Goal: Transaction & Acquisition: Purchase product/service

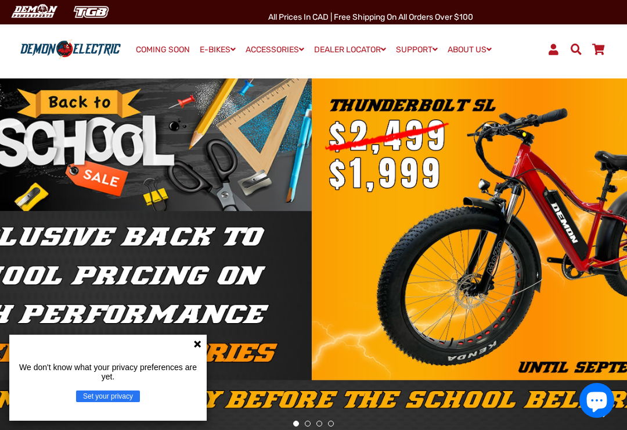
click at [544, 227] on div at bounding box center [313, 253] width 627 height 70
click at [544, 229] on div at bounding box center [313, 253] width 627 height 70
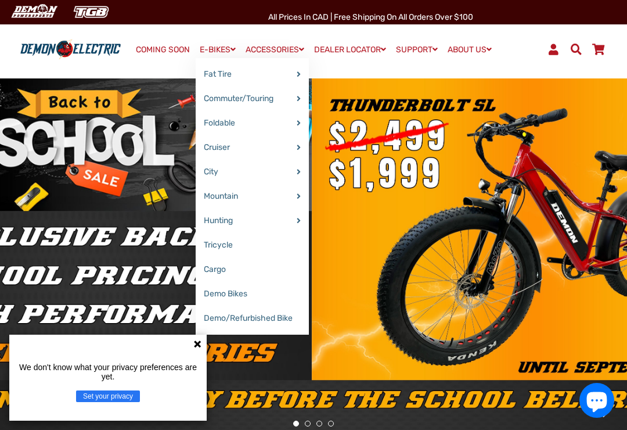
click at [225, 44] on link "E-BIKES" at bounding box center [218, 49] width 44 height 17
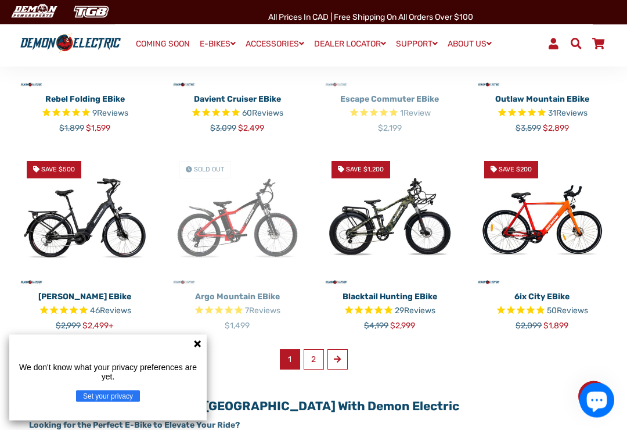
scroll to position [595, 0]
click at [340, 349] on link "Next" at bounding box center [338, 359] width 20 height 20
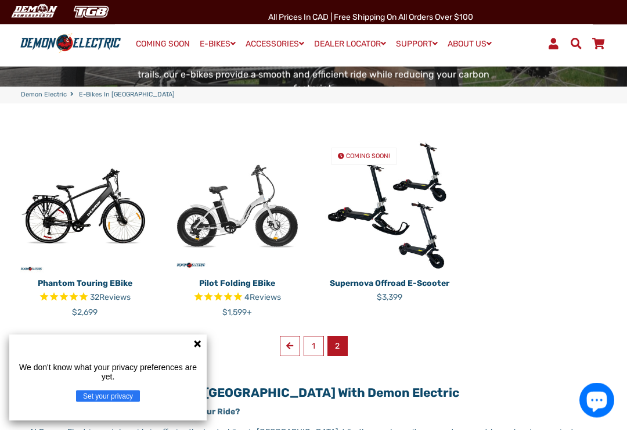
scroll to position [213, 0]
click at [305, 336] on link "1" at bounding box center [314, 346] width 20 height 20
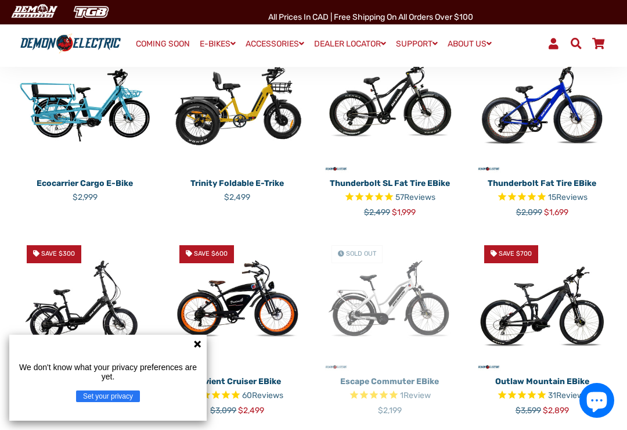
scroll to position [311, 0]
